Goal: Task Accomplishment & Management: Use online tool/utility

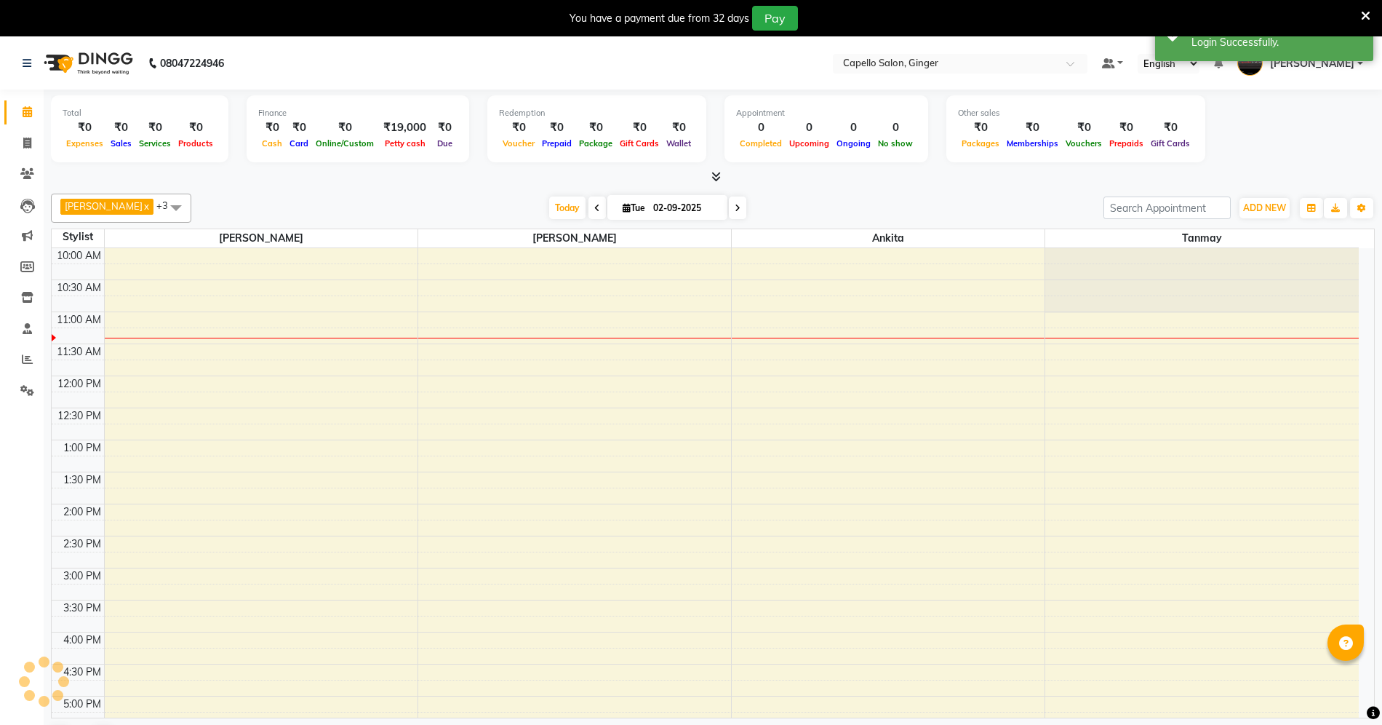
select select "en"
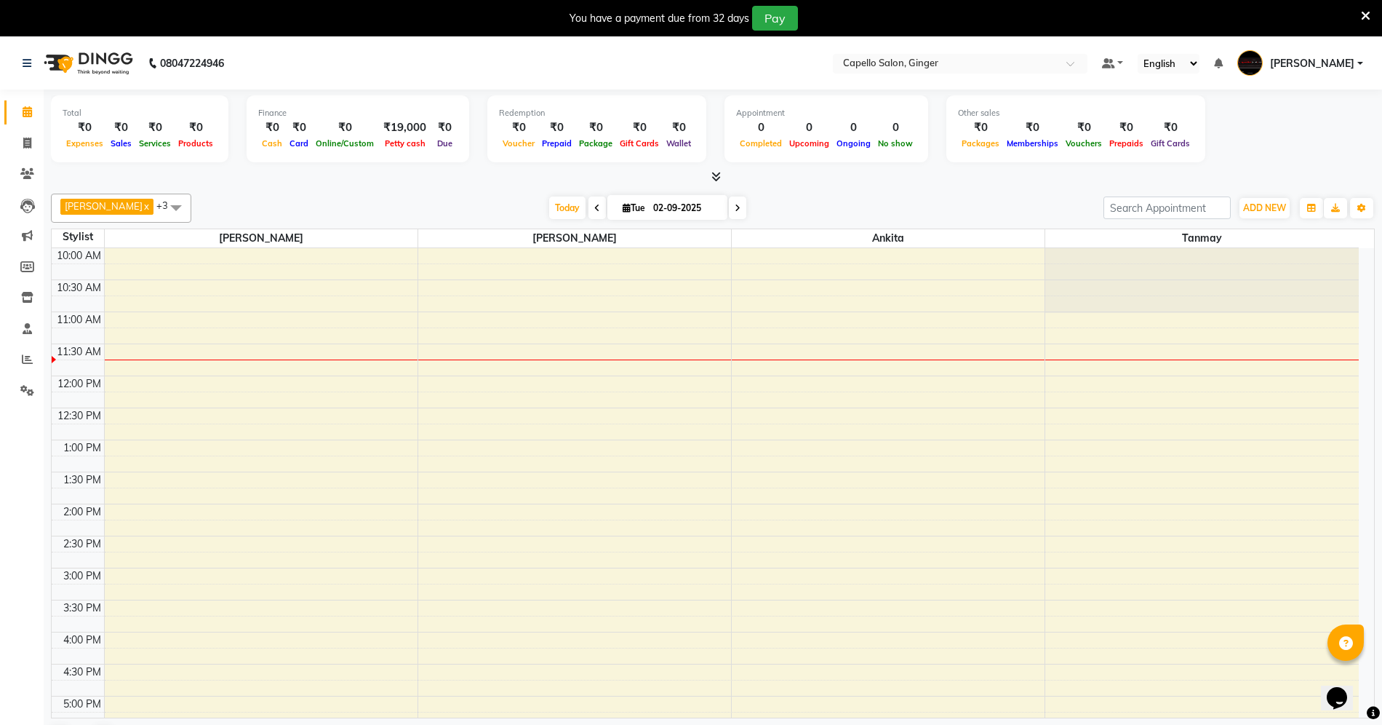
click at [1363, 13] on icon at bounding box center [1365, 15] width 9 height 13
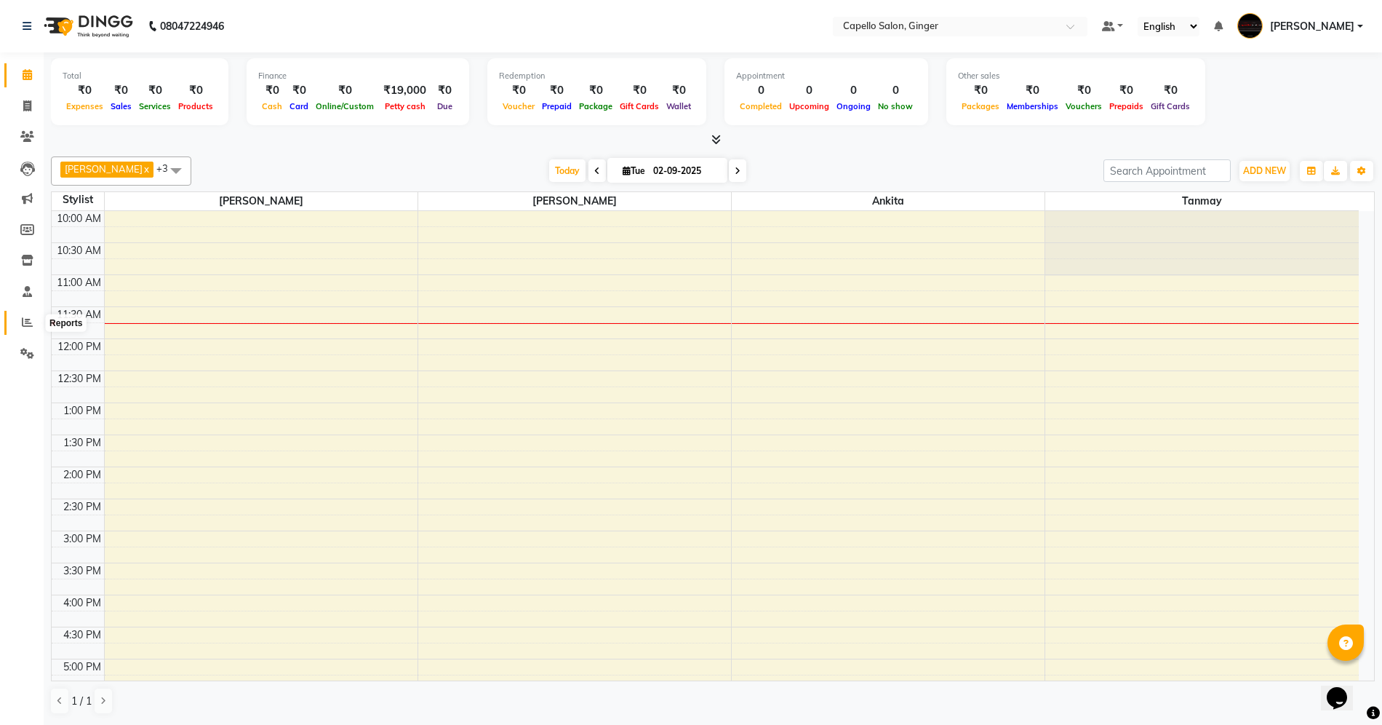
click at [22, 322] on icon at bounding box center [27, 321] width 11 height 11
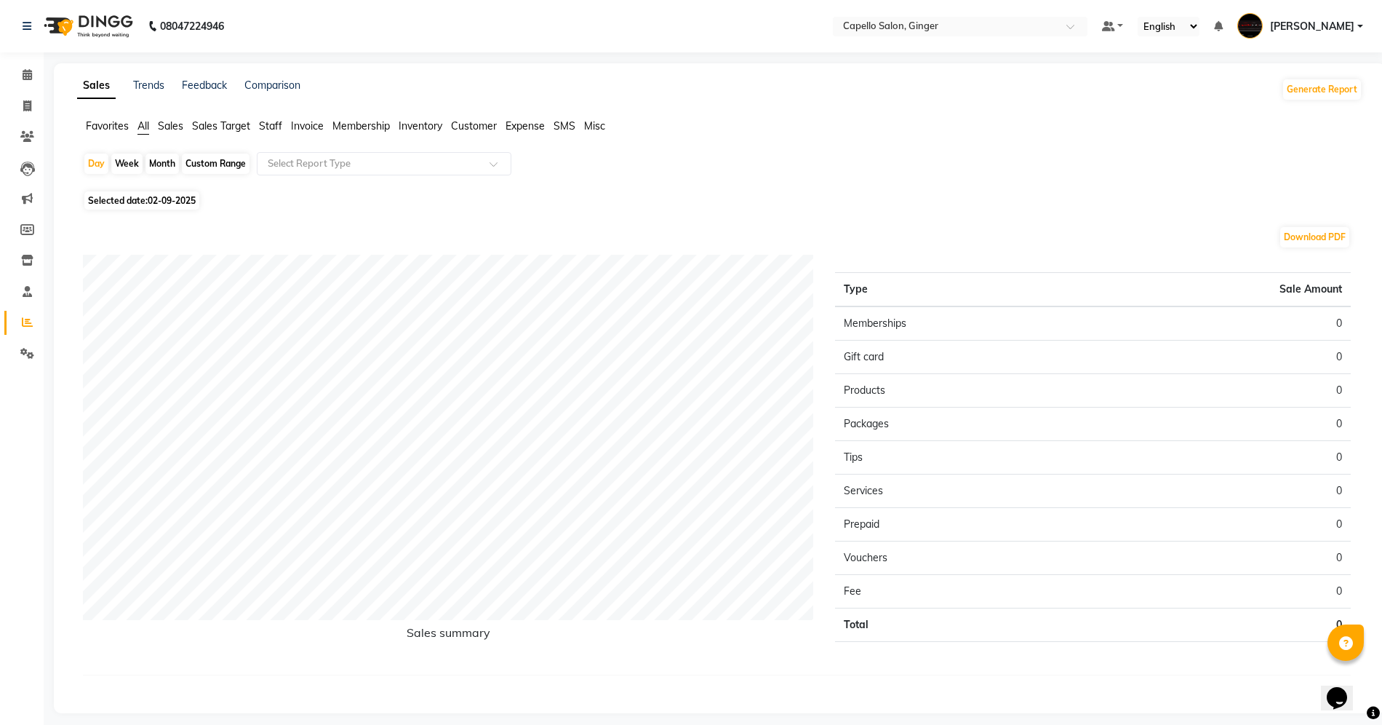
click at [274, 121] on span "Staff" at bounding box center [270, 125] width 23 height 13
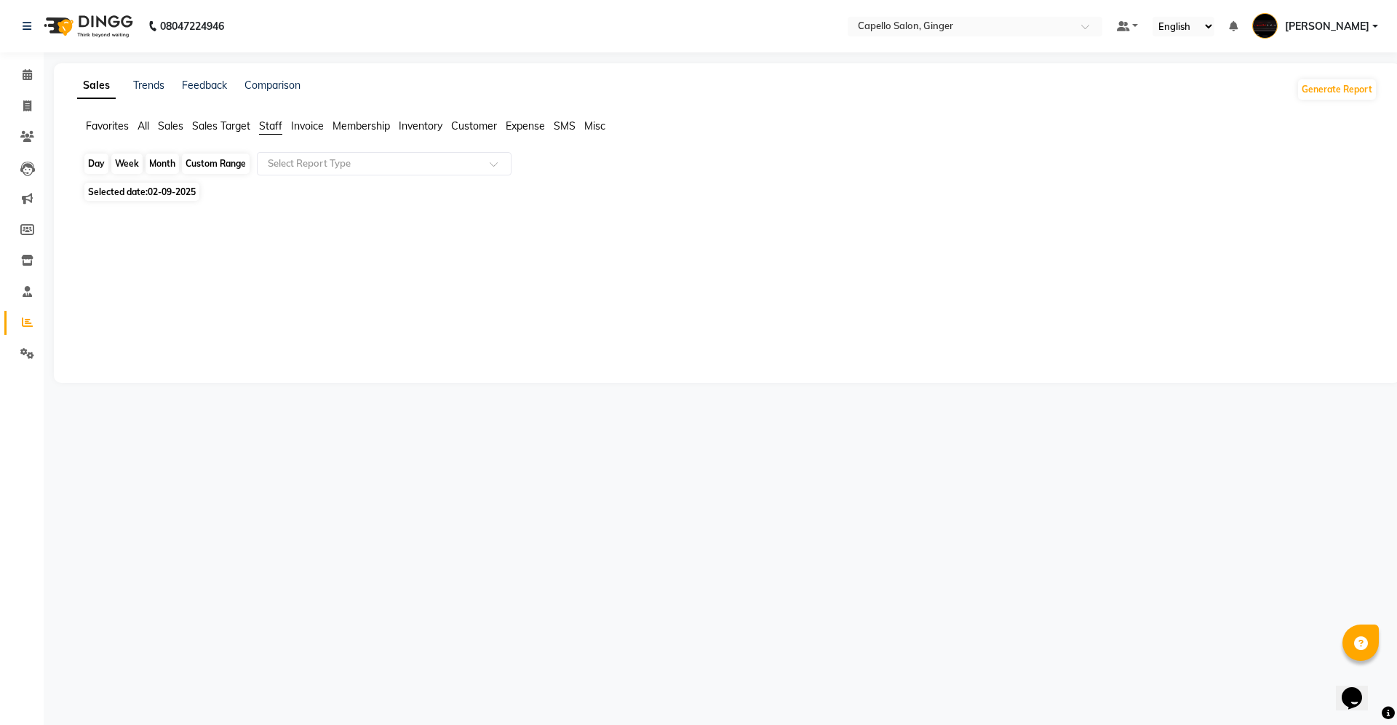
click at [92, 166] on div "Day" at bounding box center [96, 164] width 24 height 20
select select "9"
select select "2025"
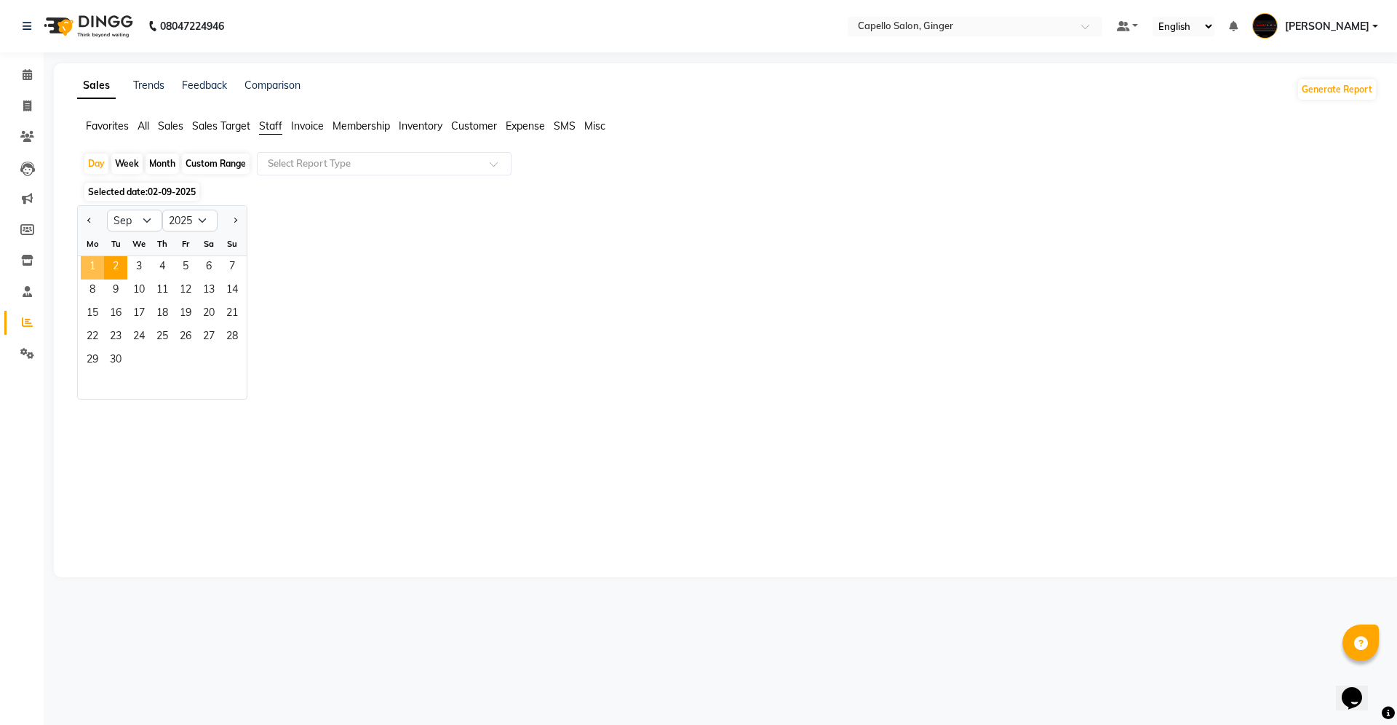
click at [90, 271] on span "1" at bounding box center [92, 267] width 23 height 23
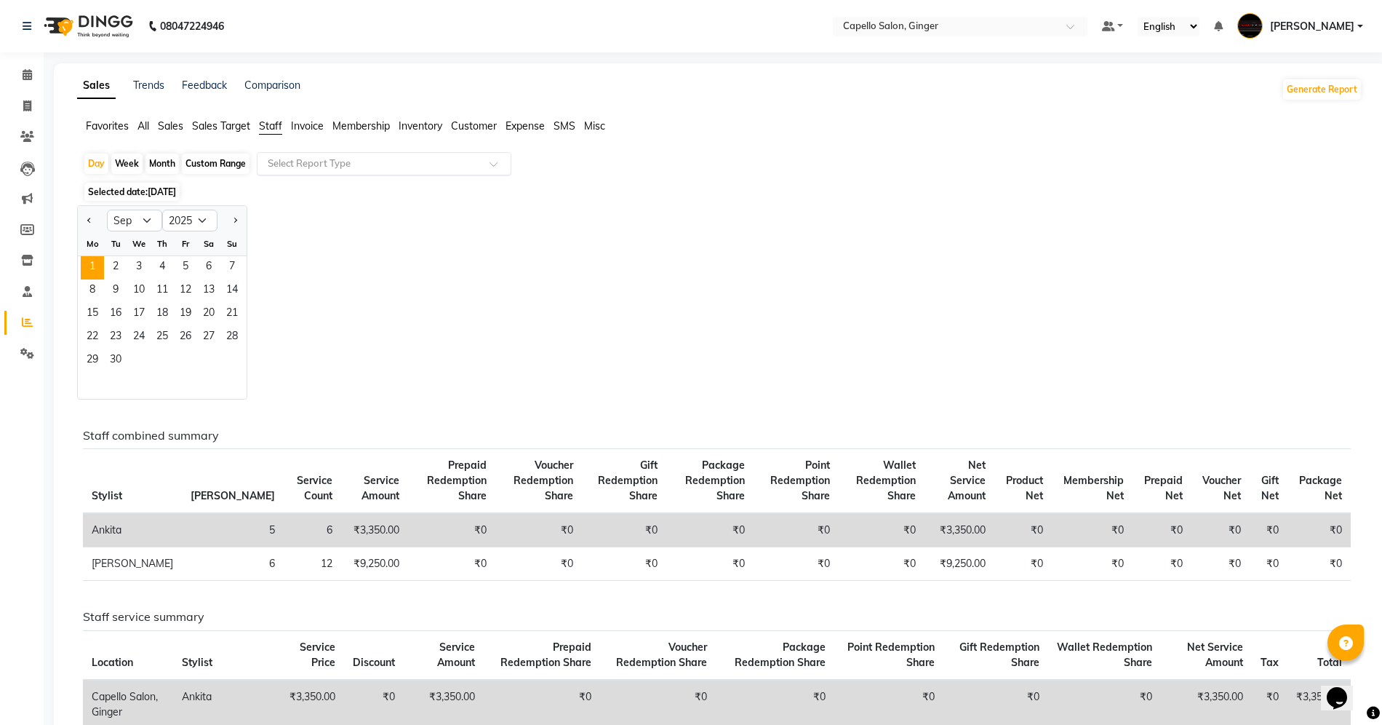
click at [301, 167] on input "text" at bounding box center [370, 163] width 210 height 15
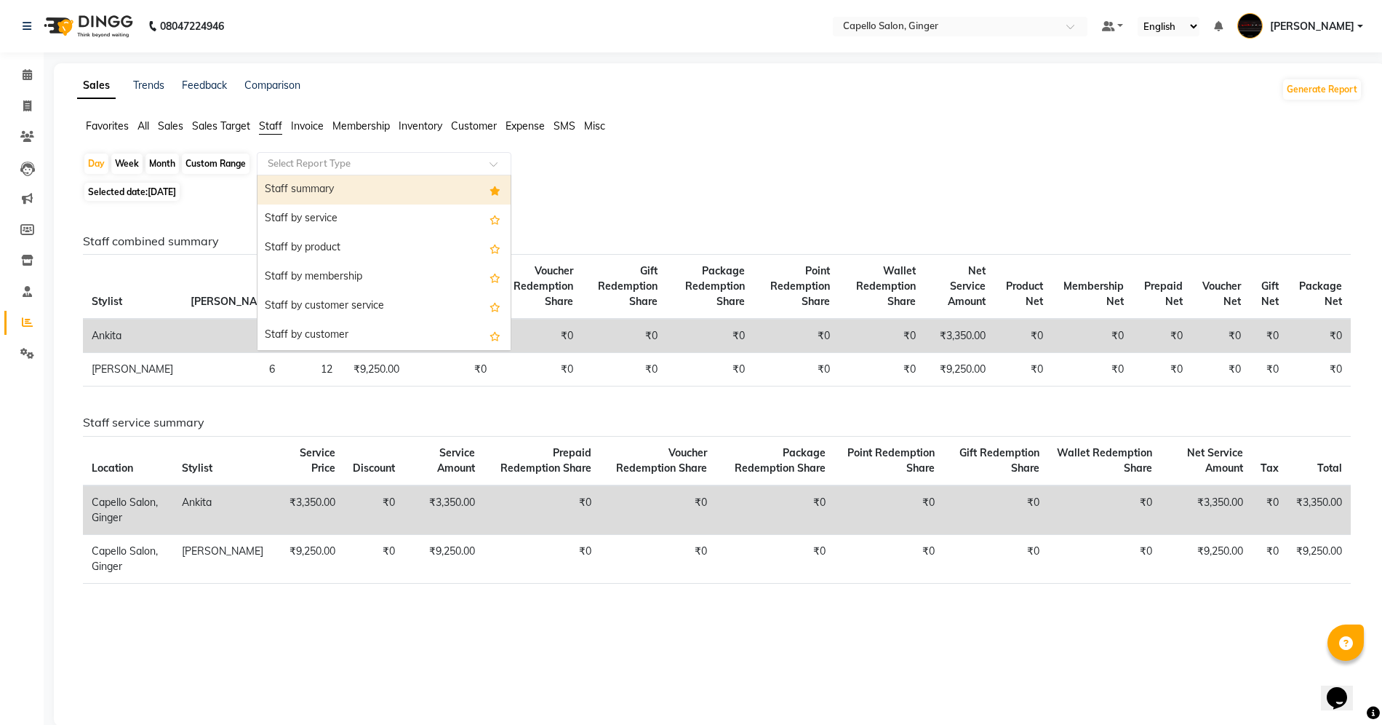
click at [303, 190] on div "Staff summary" at bounding box center [384, 189] width 253 height 29
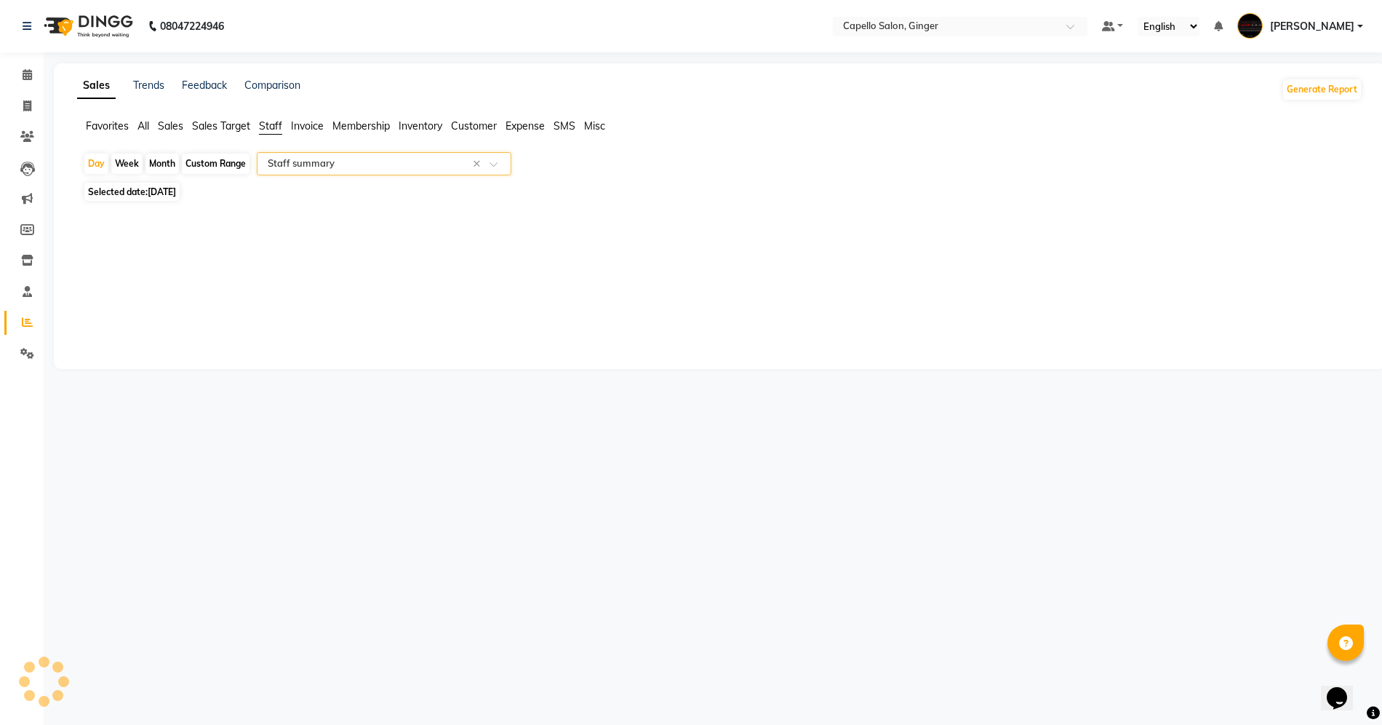
select select "full_report"
select select "csv"
